Goal: Information Seeking & Learning: Learn about a topic

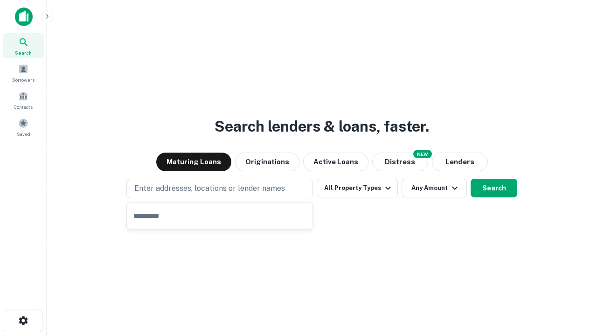
type input "**********"
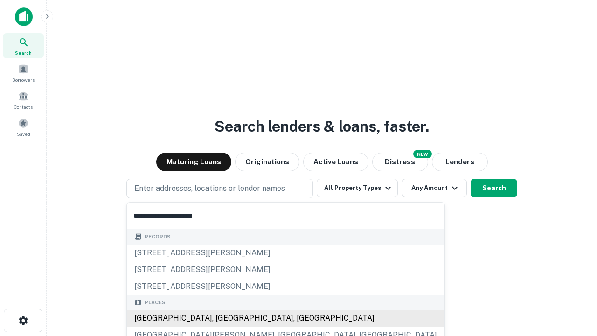
click at [223, 318] on div "[GEOGRAPHIC_DATA], [GEOGRAPHIC_DATA], [GEOGRAPHIC_DATA]" at bounding box center [285, 317] width 317 height 17
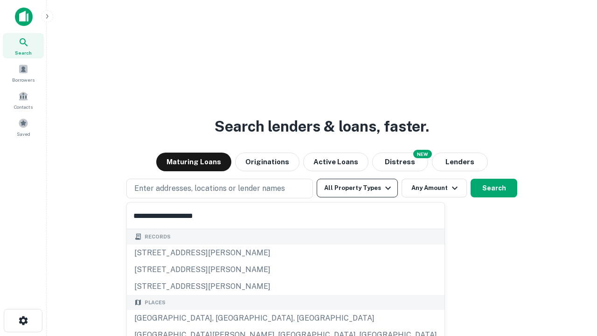
click at [357, 188] on button "All Property Types" at bounding box center [356, 188] width 81 height 19
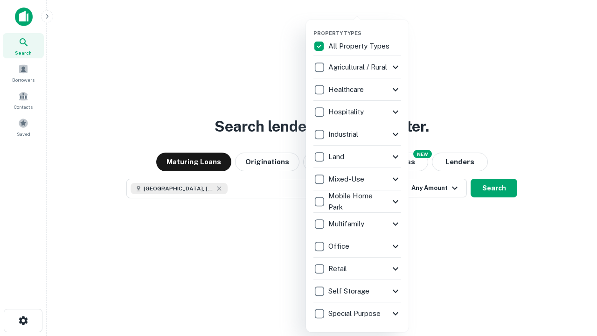
click at [365, 27] on button "button" at bounding box center [364, 27] width 103 height 0
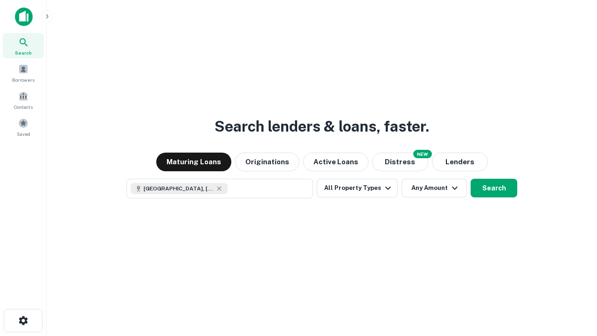
scroll to position [15, 0]
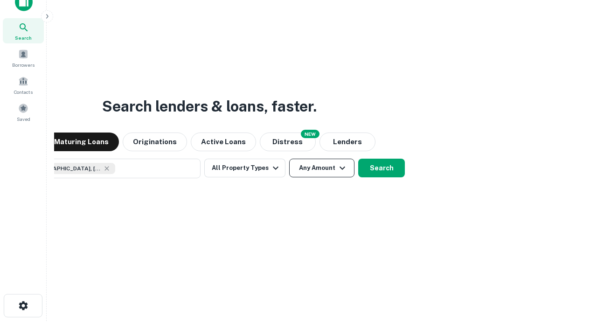
click at [289, 158] on button "Any Amount" at bounding box center [321, 167] width 65 height 19
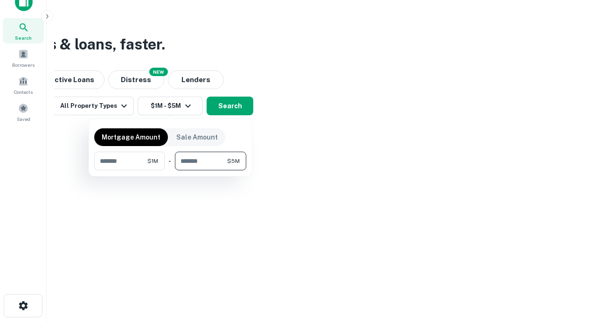
type input "*******"
click at [170, 170] on button "button" at bounding box center [170, 170] width 152 height 0
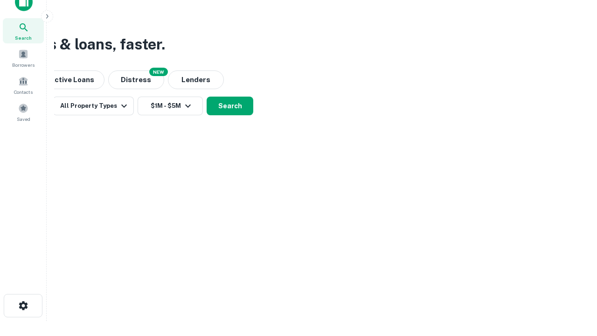
scroll to position [15, 0]
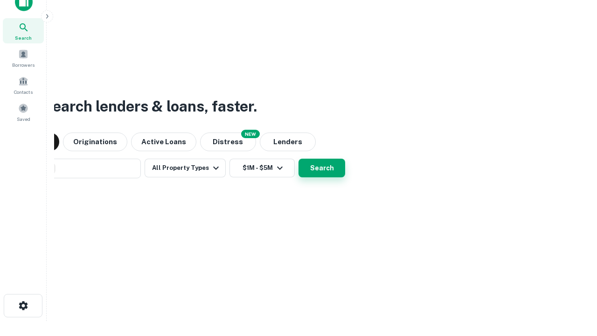
click at [298, 158] on button "Search" at bounding box center [321, 167] width 47 height 19
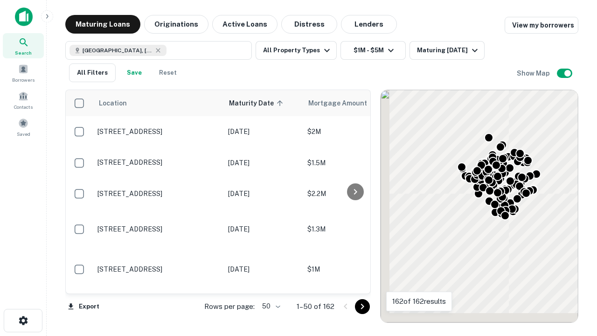
click at [269, 306] on body "Search Borrowers Contacts Saved Maturing Loans Originations Active Loans Distre…" at bounding box center [298, 168] width 597 height 336
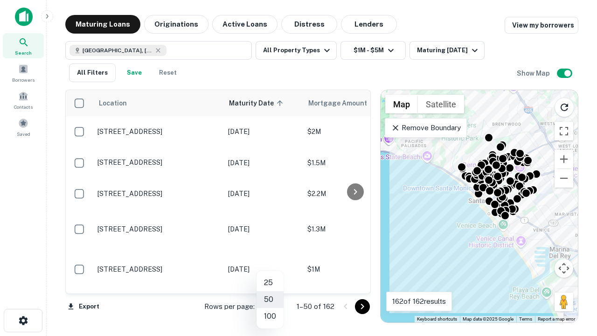
click at [270, 282] on li "25" at bounding box center [269, 282] width 27 height 17
